Goal: Task Accomplishment & Management: Manage account settings

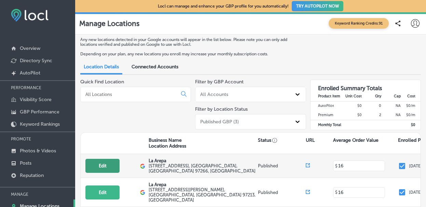
click at [97, 164] on button "Edit" at bounding box center [102, 166] width 34 height 14
select select "US"
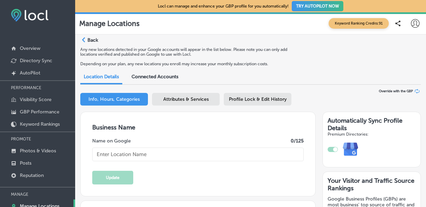
type input "La Arepa"
type textarea "We ARE Venezuelan food"
type input "[EMAIL_ADDRESS][DOMAIN_NAME]"
type input "[URL][DOMAIN_NAME]"
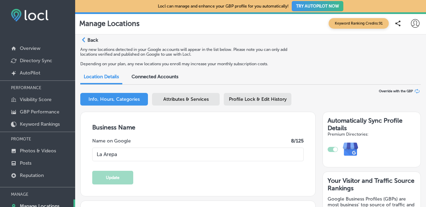
type input "[URL][DOMAIN_NAME]"
type input "[PHONE_NUMBER]"
type input "[STREET_ADDRESS]"
type input "[GEOGRAPHIC_DATA]"
type input "97266"
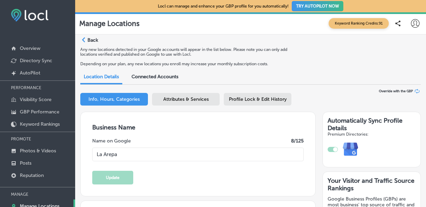
type input "US"
checkbox input "true"
click at [236, 101] on span "Profile Lock & Edit History" at bounding box center [258, 99] width 58 height 6
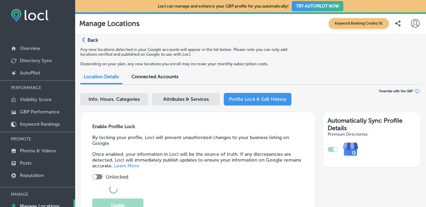
checkbox input "true"
click at [122, 97] on span "Info, Hours, Categories" at bounding box center [114, 99] width 51 height 6
select select "US"
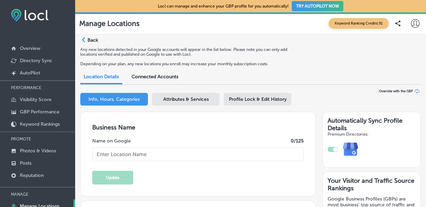
type input "La Arepa"
type textarea "We ARE Venezuelan food"
type input "[EMAIL_ADDRESS][DOMAIN_NAME]"
type input "[URL][DOMAIN_NAME]"
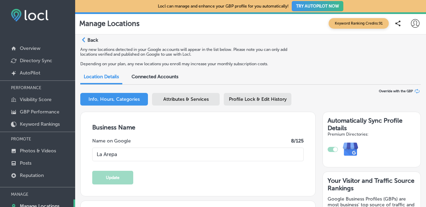
type input "[STREET_ADDRESS]"
type input "[GEOGRAPHIC_DATA]"
type input "97266"
type input "US"
type input "[URL][DOMAIN_NAME]"
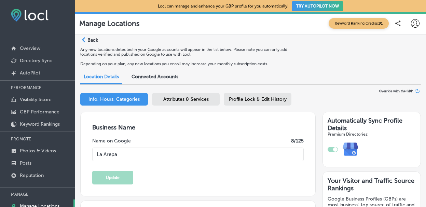
type input "[PHONE_NUMBER]"
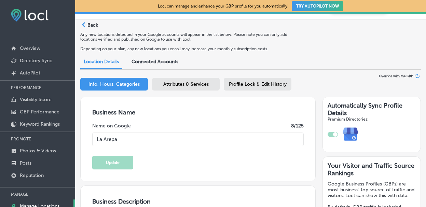
scroll to position [21, 0]
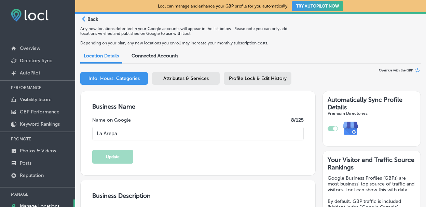
checkbox input "true"
click at [18, 152] on link "Photos & Videos" at bounding box center [37, 150] width 75 height 12
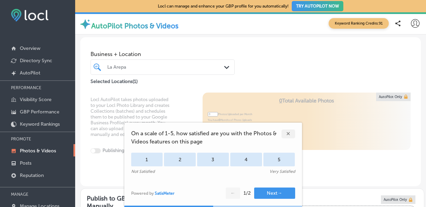
type input "5"
click at [287, 132] on div "✕" at bounding box center [289, 134] width 14 height 9
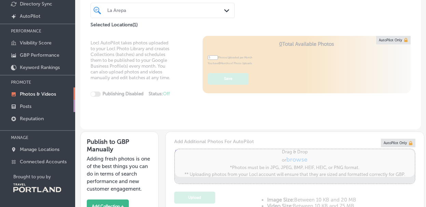
click at [26, 105] on p "Posts" at bounding box center [26, 107] width 12 height 6
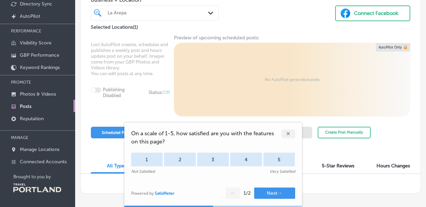
click at [286, 134] on div "✕" at bounding box center [289, 134] width 14 height 9
